Goal: Task Accomplishment & Management: Complete application form

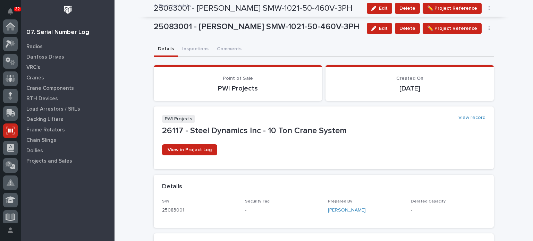
scroll to position [104, 0]
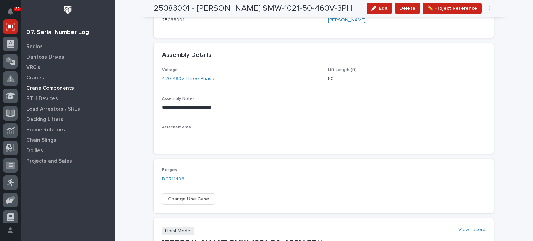
click at [67, 84] on div "Crane Components" at bounding box center [68, 88] width 90 height 10
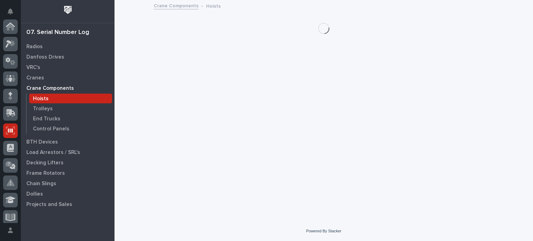
scroll to position [104, 0]
click at [44, 109] on p "Trolleys" at bounding box center [43, 109] width 20 height 6
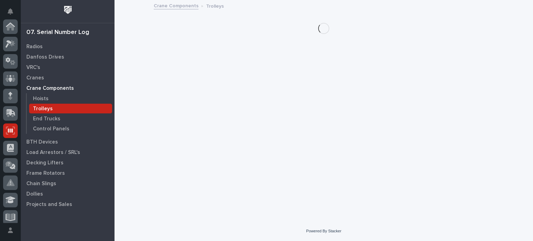
scroll to position [104, 0]
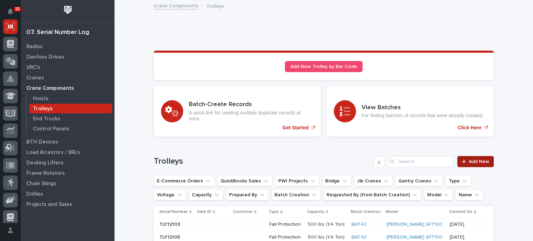
click at [466, 159] on link "Add New" at bounding box center [476, 161] width 36 height 11
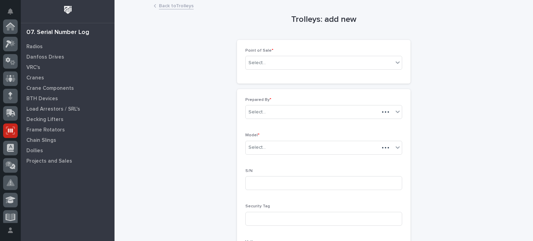
scroll to position [104, 0]
click at [394, 62] on icon at bounding box center [397, 62] width 7 height 7
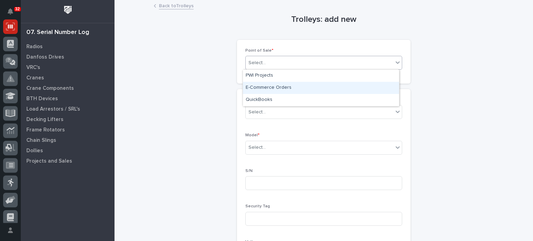
click at [371, 84] on div "E-Commerce Orders" at bounding box center [321, 88] width 156 height 12
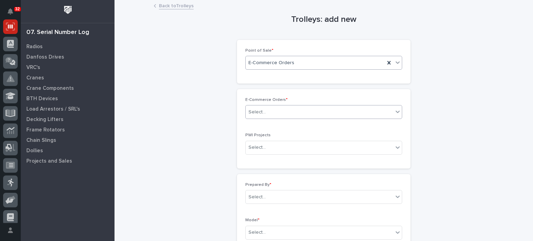
click at [354, 109] on div "Select..." at bounding box center [320, 112] width 148 height 11
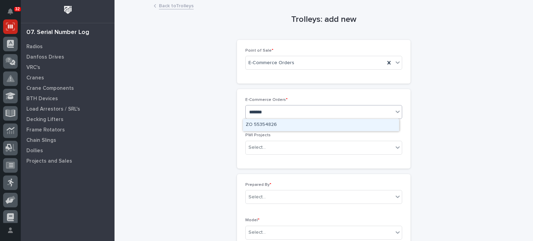
type input "********"
click at [351, 124] on div "ZO 55354826" at bounding box center [321, 125] width 156 height 12
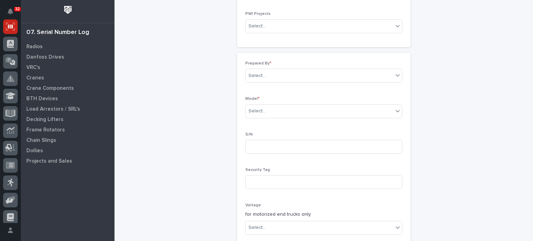
scroll to position [122, 0]
click at [363, 75] on div "Select..." at bounding box center [320, 75] width 148 height 11
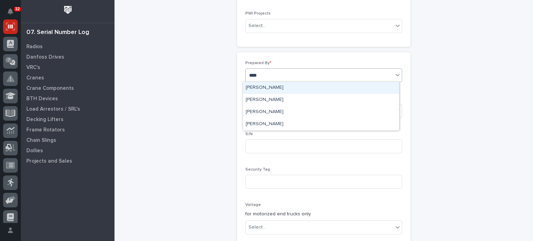
type input "*****"
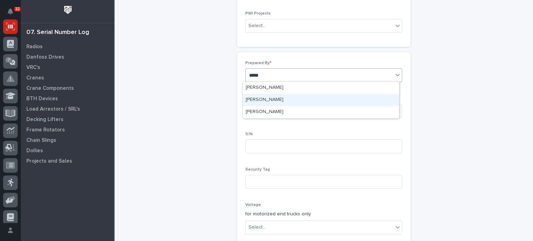
click at [348, 99] on div "[PERSON_NAME]" at bounding box center [321, 100] width 156 height 12
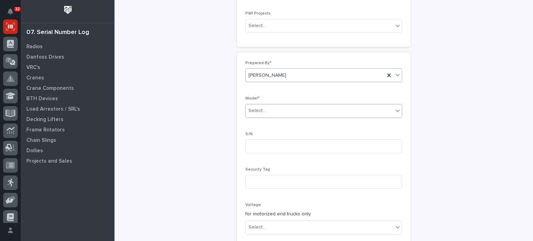
click at [347, 108] on div "Select..." at bounding box center [320, 110] width 148 height 11
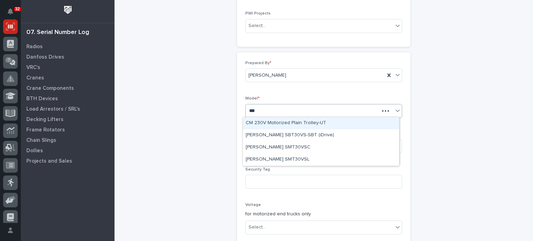
type input "****"
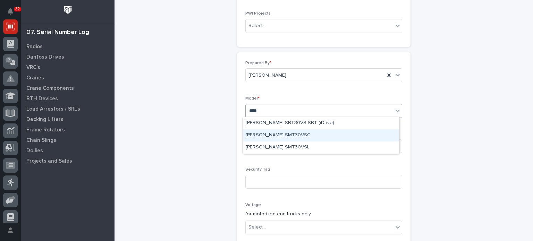
click at [342, 135] on div "[PERSON_NAME] SMT30VSC" at bounding box center [321, 136] width 156 height 12
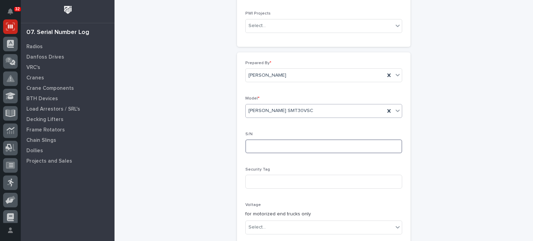
click at [340, 144] on input at bounding box center [324, 147] width 157 height 14
type input "25071073"
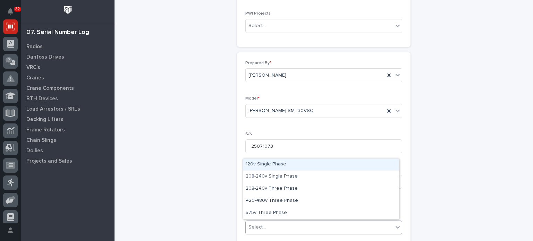
click at [395, 225] on icon at bounding box center [397, 227] width 7 height 7
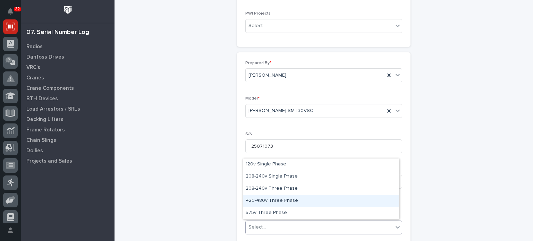
click at [375, 199] on div "420-480v Three Phase" at bounding box center [321, 201] width 156 height 12
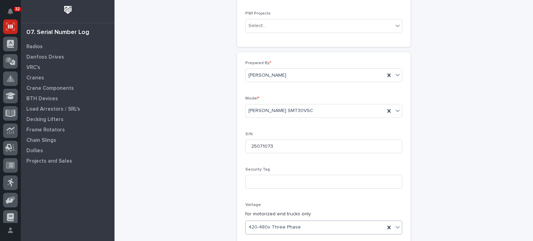
click at [441, 187] on div "Trolleys: add new Loading... Saving… Loading... Saving… Loading... Saving… Poin…" at bounding box center [324, 158] width 340 height 558
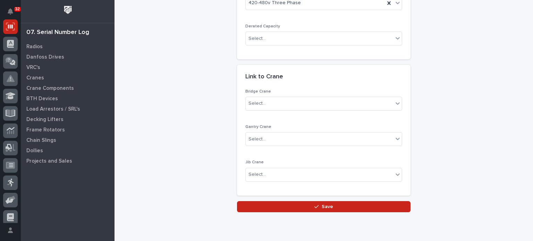
scroll to position [347, 0]
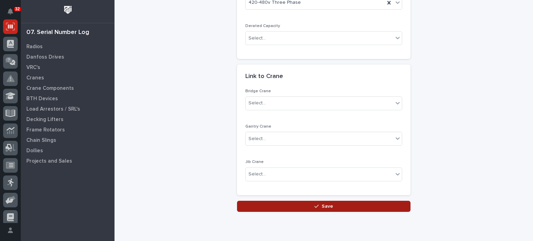
click at [362, 207] on button "Save" at bounding box center [324, 206] width 174 height 11
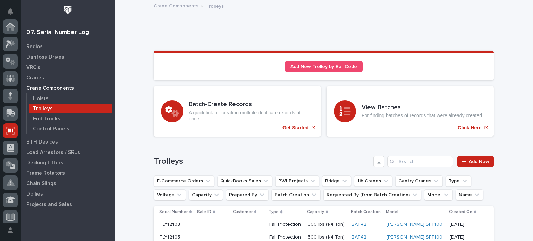
scroll to position [104, 0]
